Goal: Task Accomplishment & Management: Manage account settings

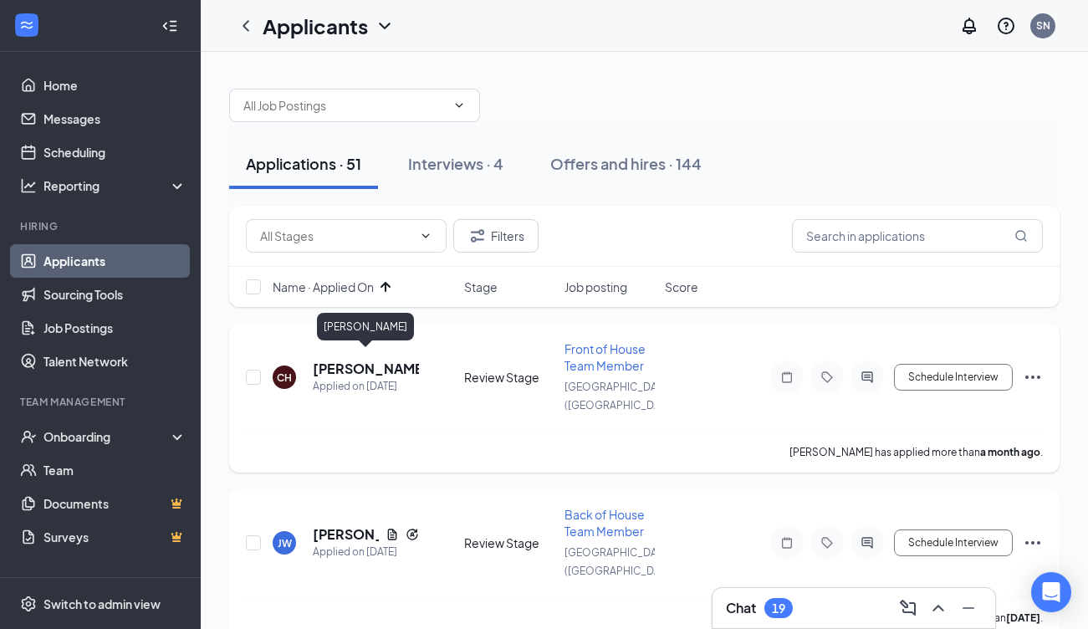
click at [368, 360] on h5 "[PERSON_NAME]" at bounding box center [366, 369] width 106 height 18
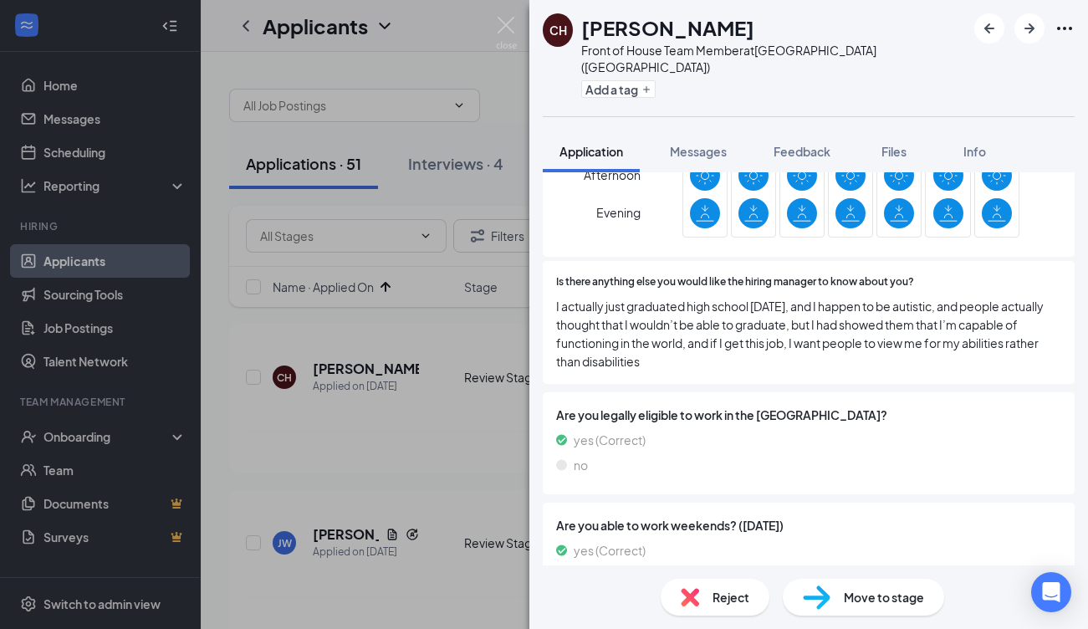
scroll to position [1340, 0]
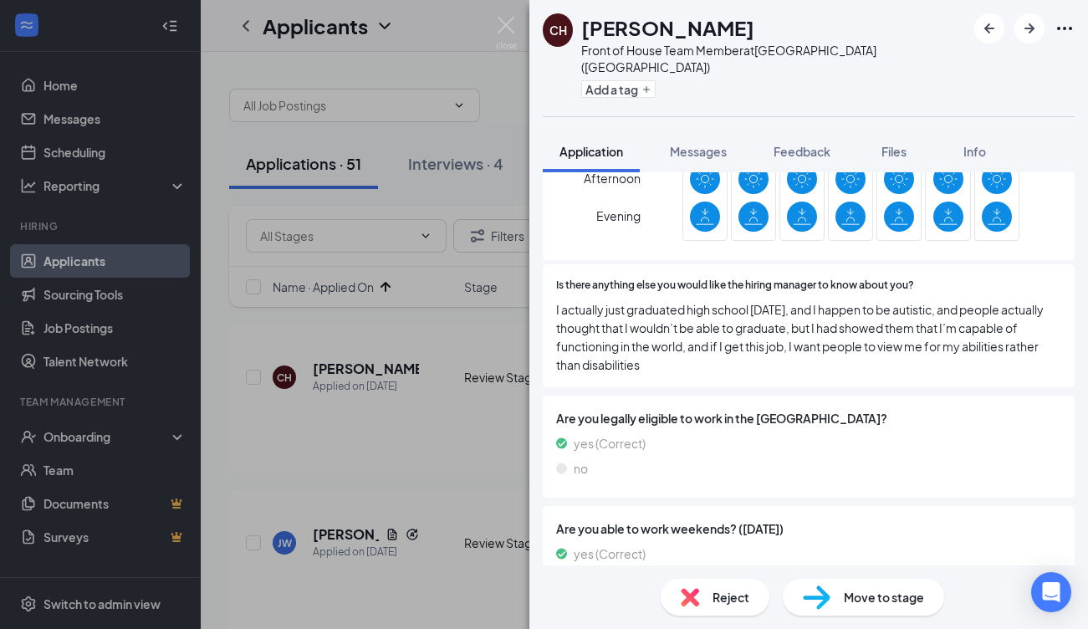
click at [723, 583] on div "Reject" at bounding box center [715, 597] width 109 height 37
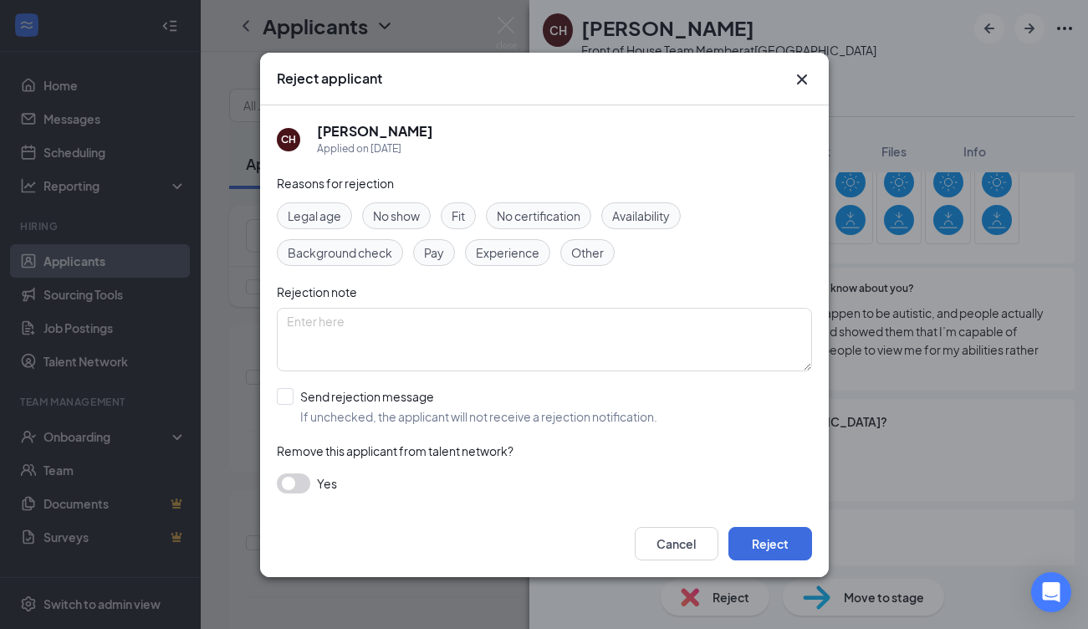
click at [406, 386] on div "Reasons for rejection Legal age No show Fit No certification Availability Backg…" at bounding box center [544, 342] width 535 height 336
click at [406, 413] on span "If unchecked, the applicant will not receive a rejection notification." at bounding box center [478, 416] width 357 height 17
click at [406, 413] on input "Send rejection message If unchecked, the applicant will not receive a rejection…" at bounding box center [467, 406] width 381 height 37
checkbox input "true"
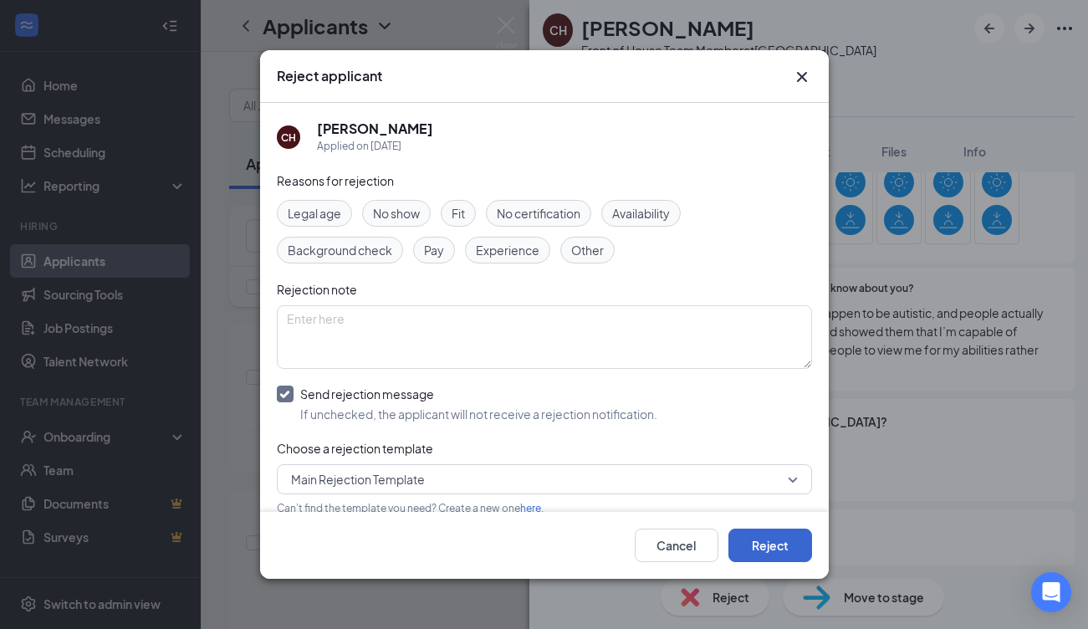
click at [770, 547] on button "Reject" at bounding box center [770, 545] width 84 height 33
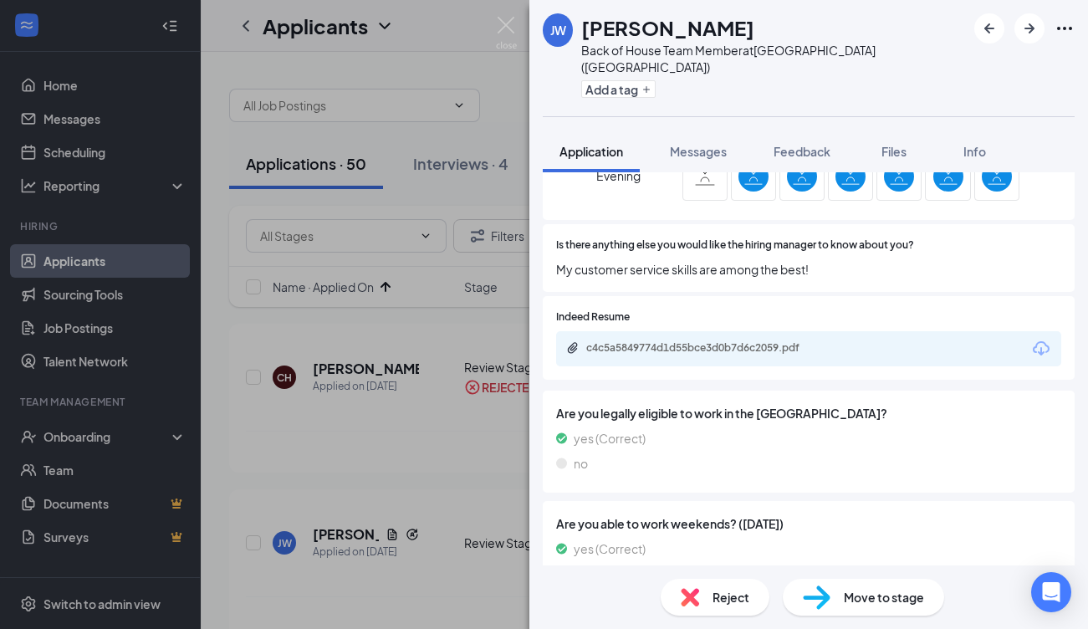
scroll to position [1264, 0]
click at [736, 587] on div "Reject" at bounding box center [715, 597] width 109 height 37
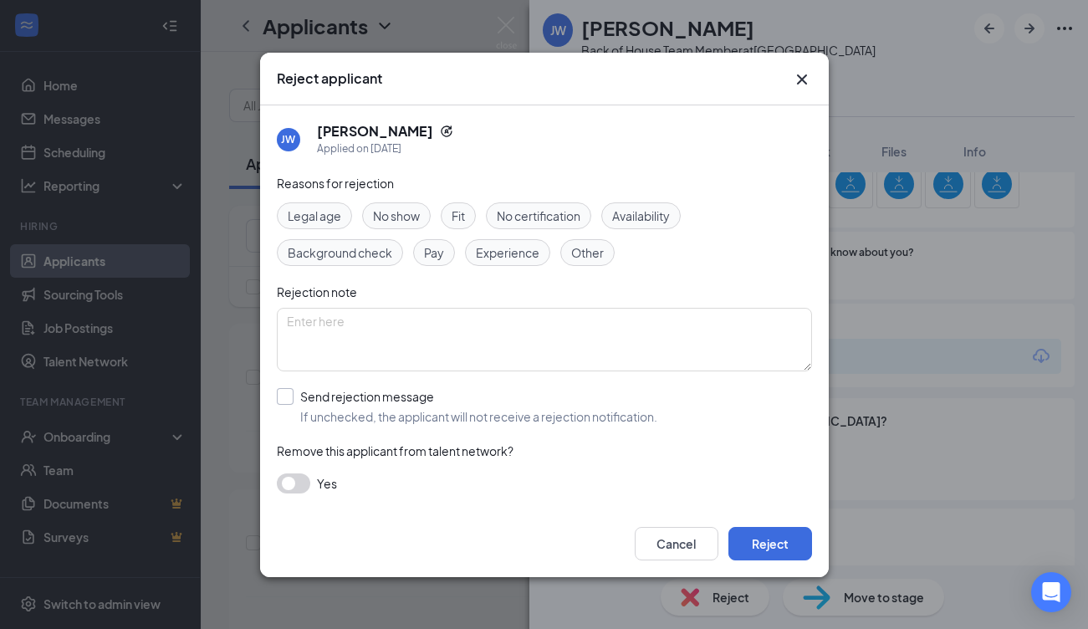
click at [442, 416] on span "If unchecked, the applicant will not receive a rejection notification." at bounding box center [478, 416] width 357 height 17
click at [442, 416] on input "Send rejection message If unchecked, the applicant will not receive a rejection…" at bounding box center [467, 406] width 381 height 37
checkbox input "true"
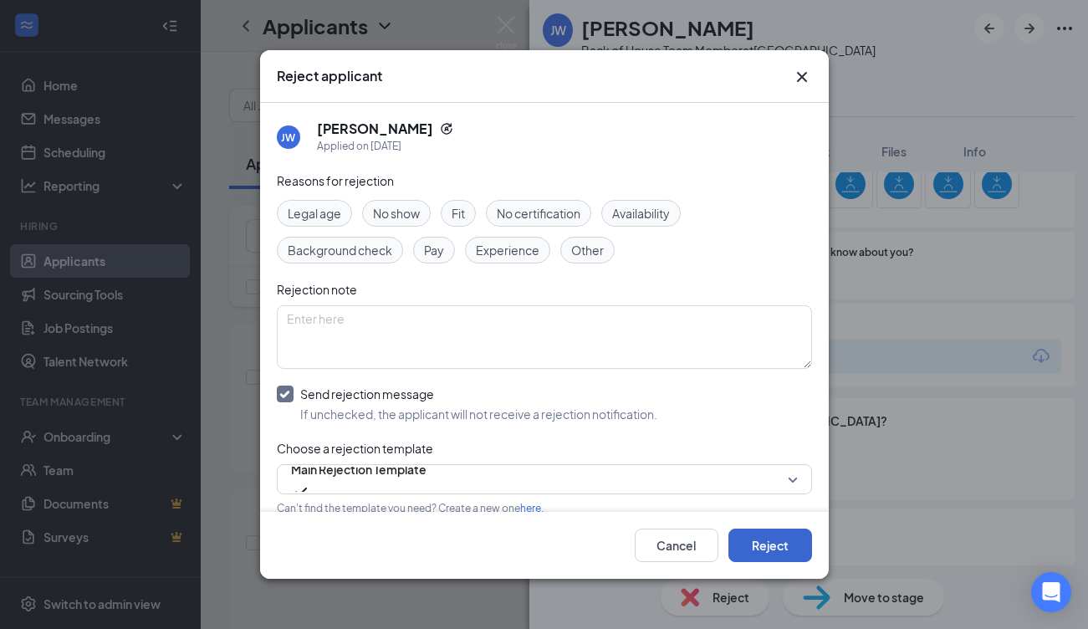
click at [770, 550] on button "Reject" at bounding box center [770, 545] width 84 height 33
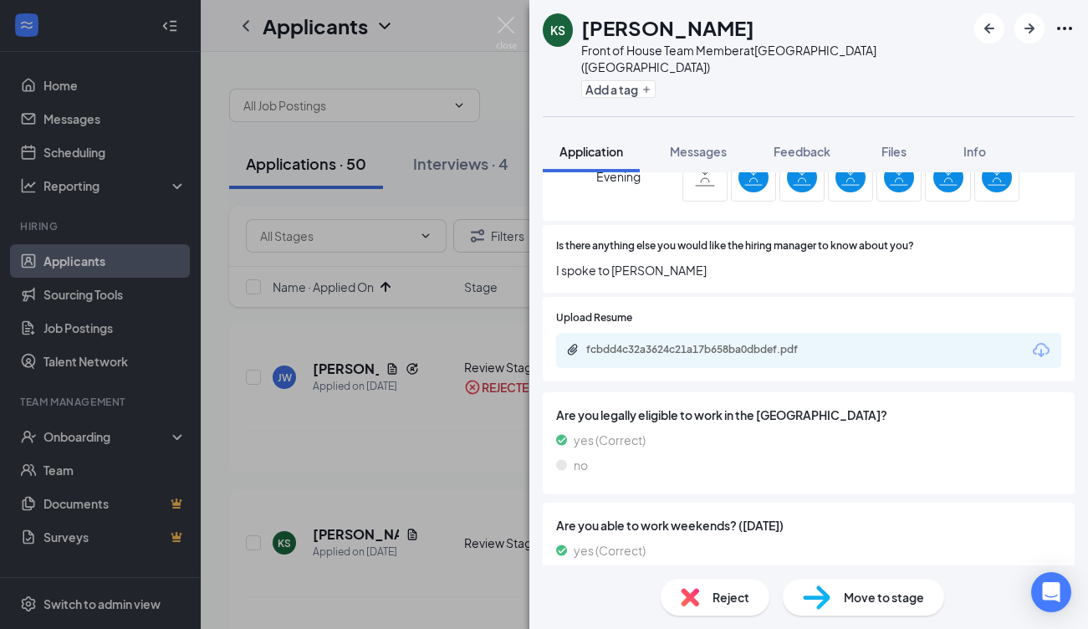
scroll to position [1378, 0]
click at [739, 597] on span "Reject" at bounding box center [730, 597] width 37 height 18
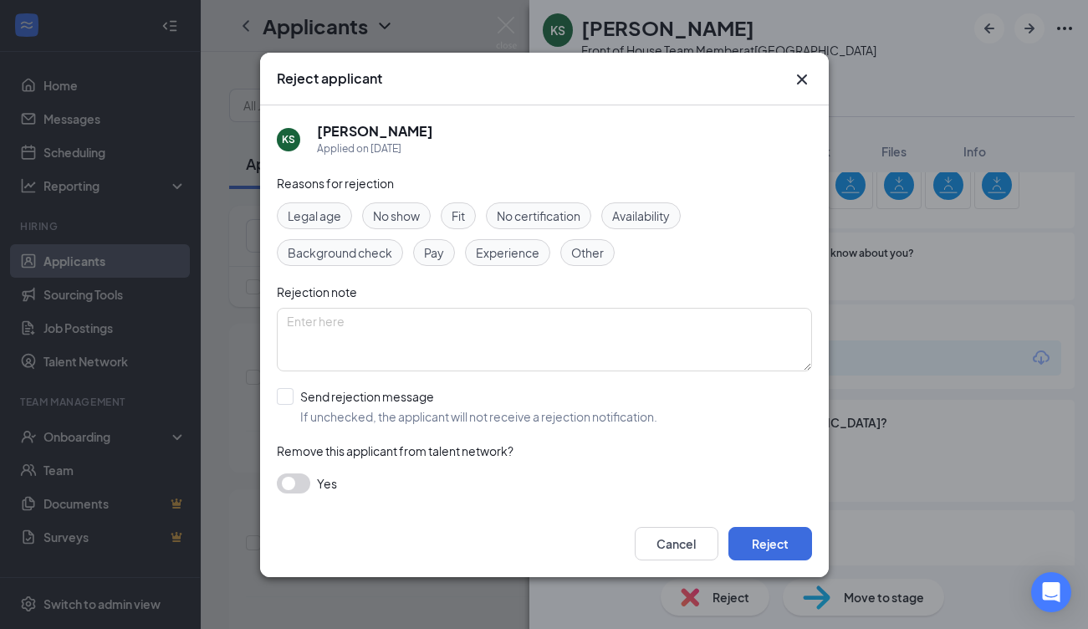
click at [799, 73] on icon "Cross" at bounding box center [802, 79] width 20 height 20
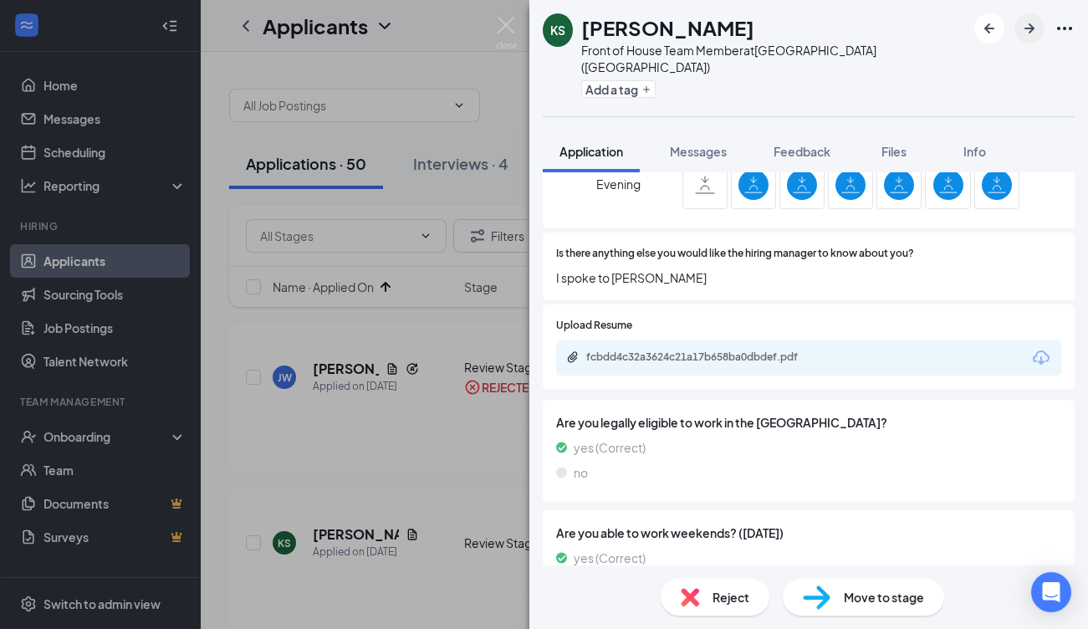
click at [1031, 22] on icon "ArrowRight" at bounding box center [1029, 28] width 20 height 20
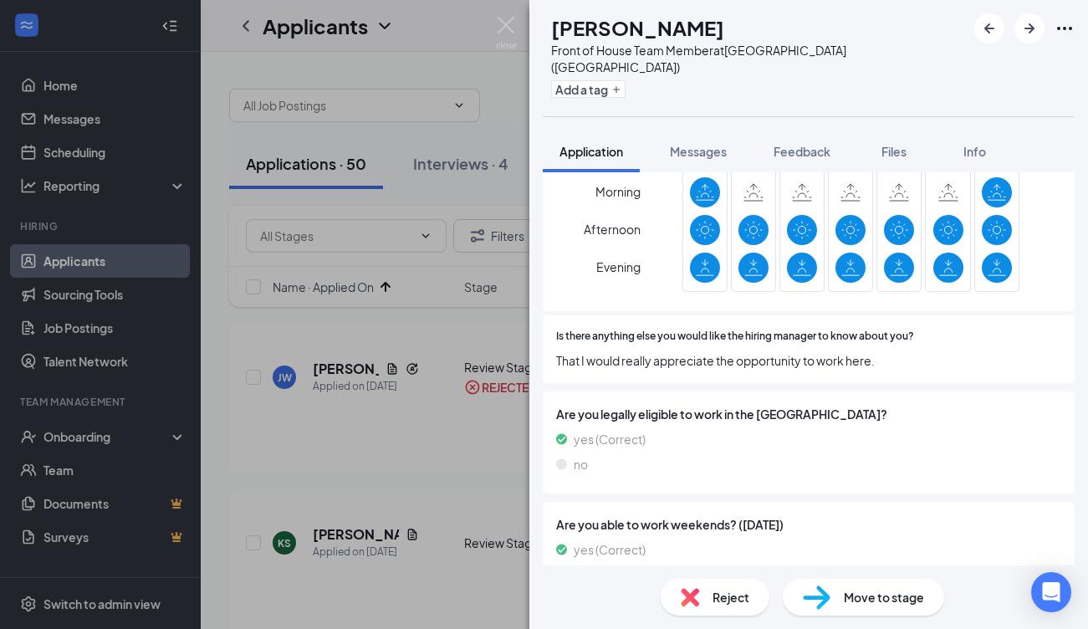
scroll to position [1298, 0]
click at [733, 592] on span "Reject" at bounding box center [730, 597] width 37 height 18
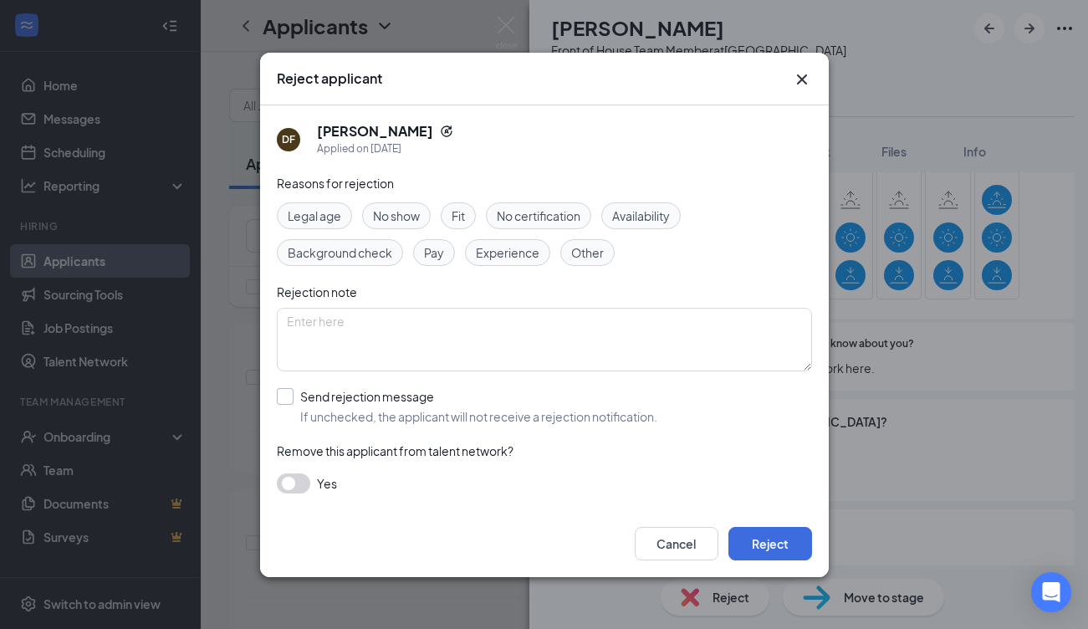
click at [508, 392] on div "Send rejection message" at bounding box center [478, 396] width 357 height 17
click at [508, 392] on input "Send rejection message If unchecked, the applicant will not receive a rejection…" at bounding box center [467, 406] width 381 height 37
checkbox input "true"
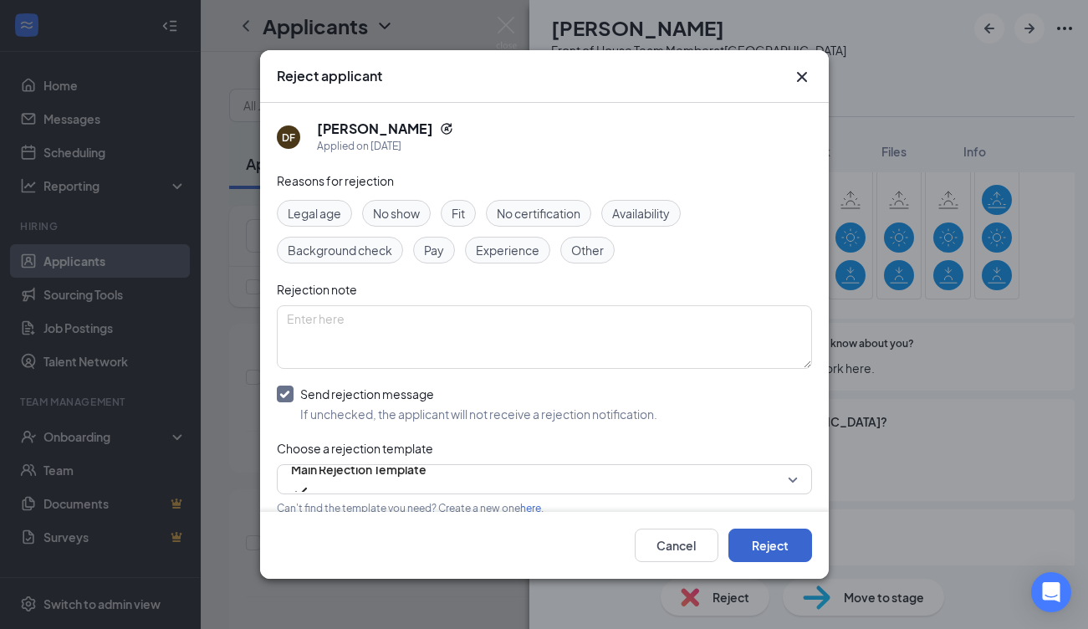
click at [793, 544] on button "Reject" at bounding box center [770, 545] width 84 height 33
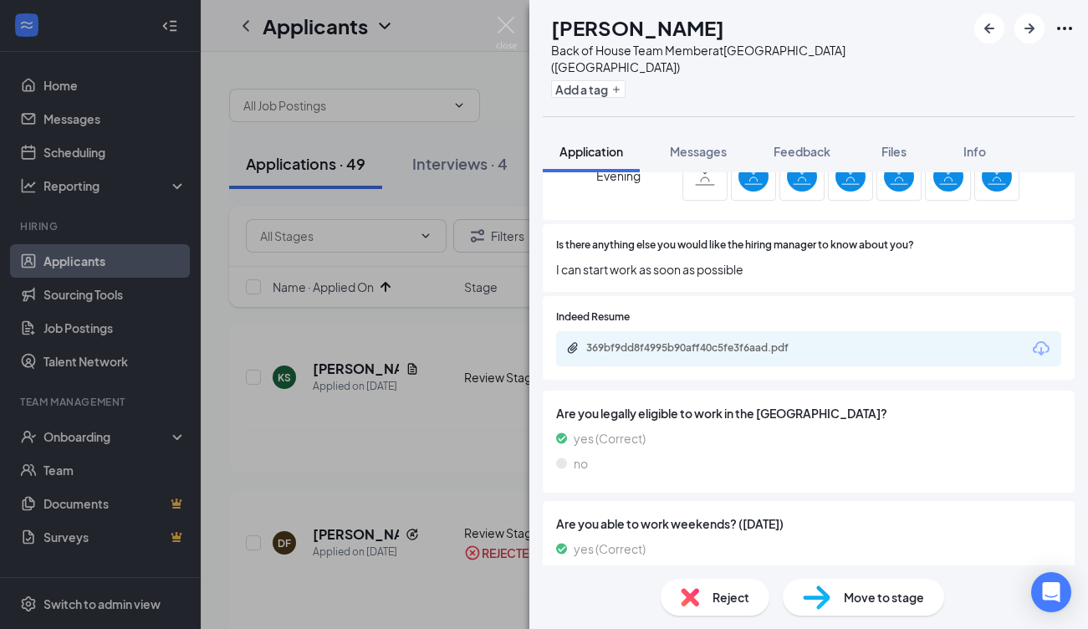
scroll to position [1218, 0]
